Goal: Task Accomplishment & Management: Manage account settings

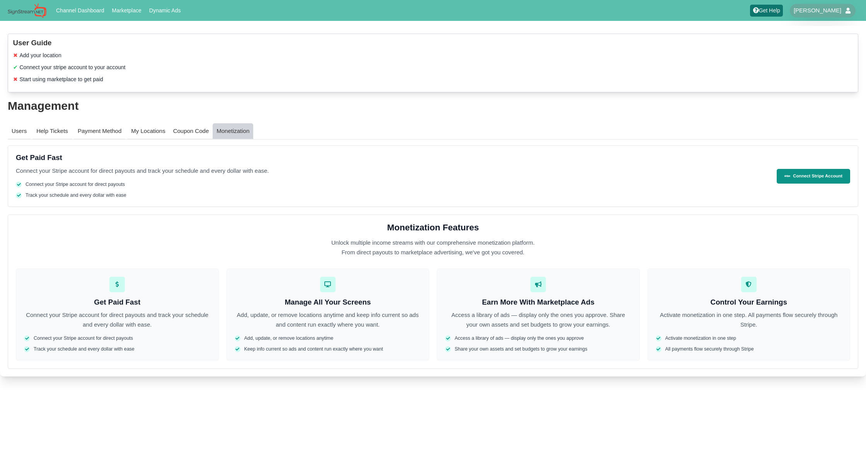
click at [755, 346] on div "All payments flow securely through Stripe" at bounding box center [749, 349] width 187 height 7
drag, startPoint x: 757, startPoint y: 348, endPoint x: 728, endPoint y: 344, distance: 28.5
click at [728, 344] on div "Activate monetization in one step All payments flow securely through Stripe" at bounding box center [749, 343] width 187 height 17
click at [85, 13] on link "Channel Dashboard" at bounding box center [80, 10] width 54 height 10
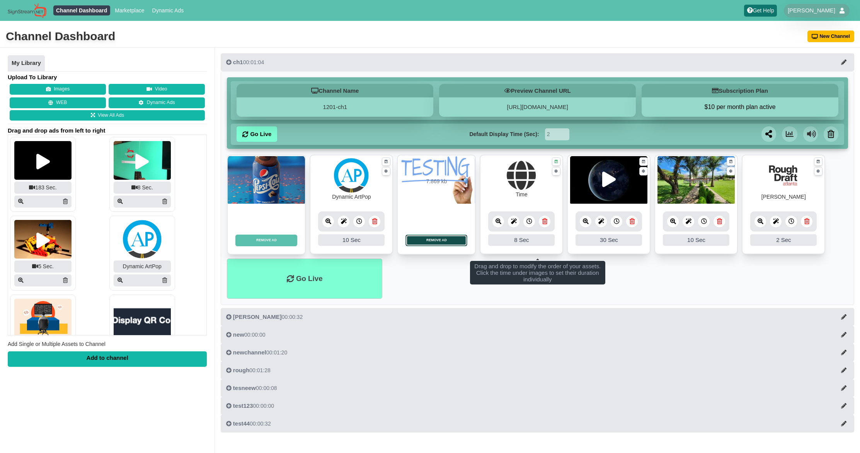
click at [445, 242] on button "REMOVE AD" at bounding box center [437, 241] width 62 height 12
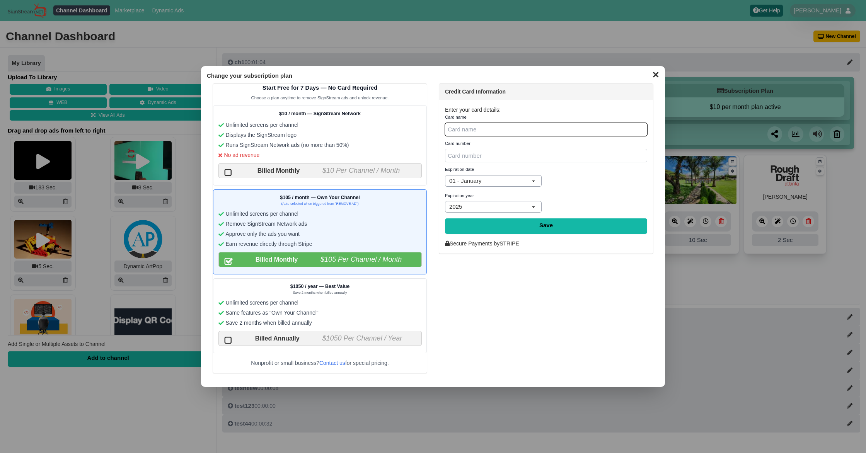
click at [656, 75] on button "✕" at bounding box center [655, 74] width 15 height 12
